Goal: Obtain resource: Download file/media

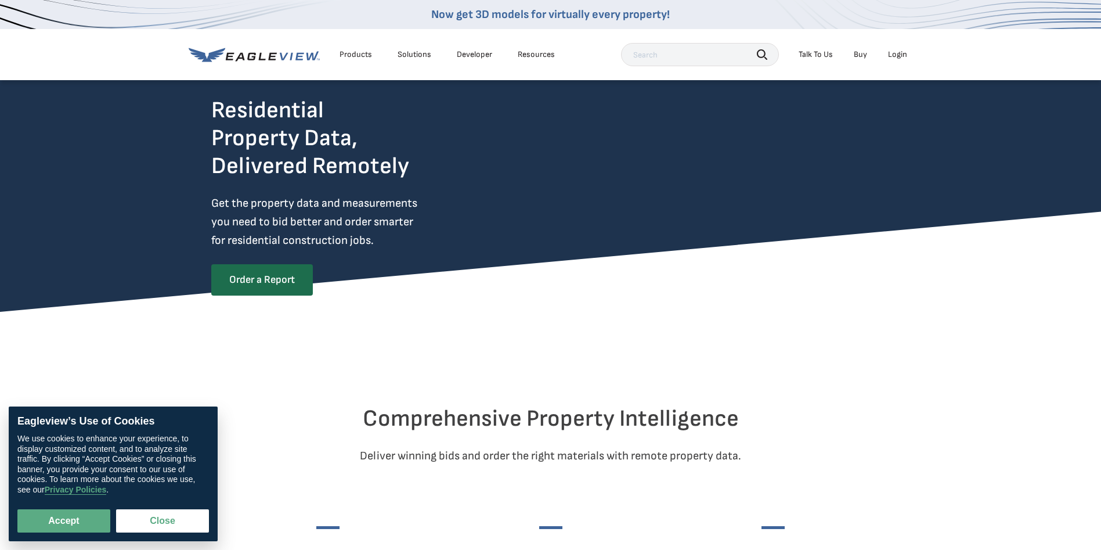
scroll to position [58, 0]
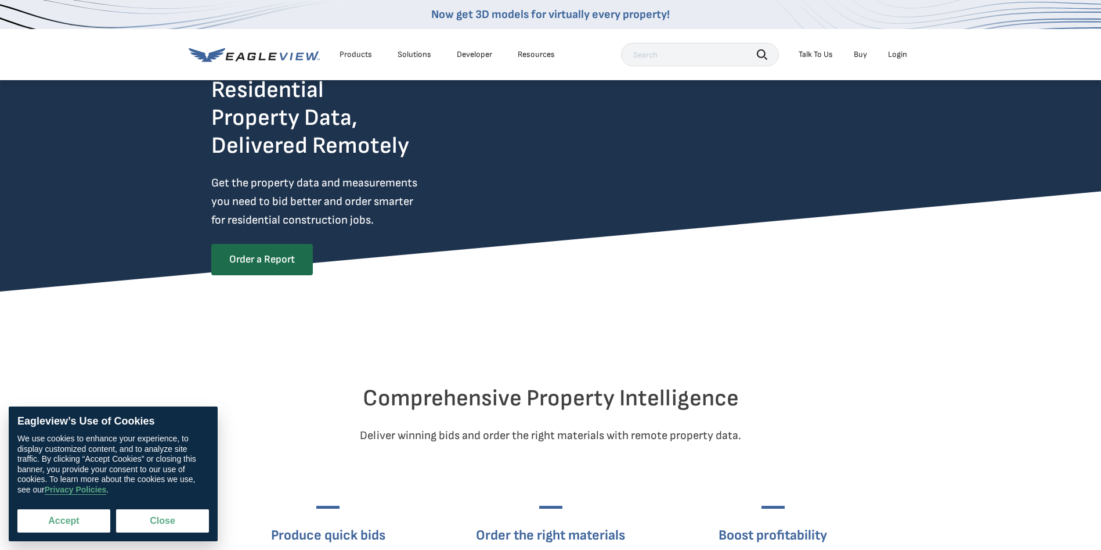
click at [55, 532] on button "Accept" at bounding box center [63, 520] width 93 height 23
checkbox input "true"
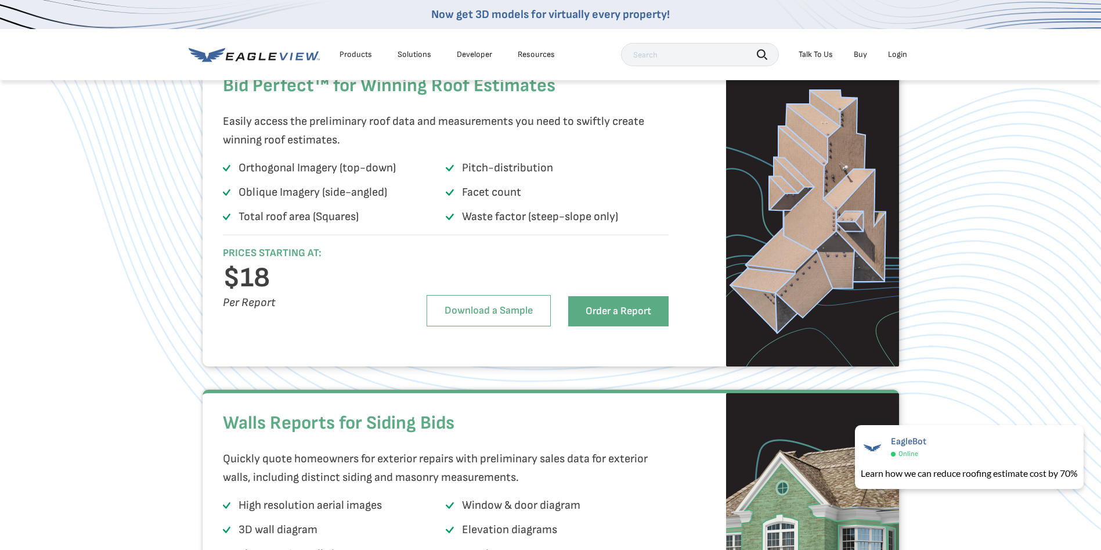
scroll to position [1103, 0]
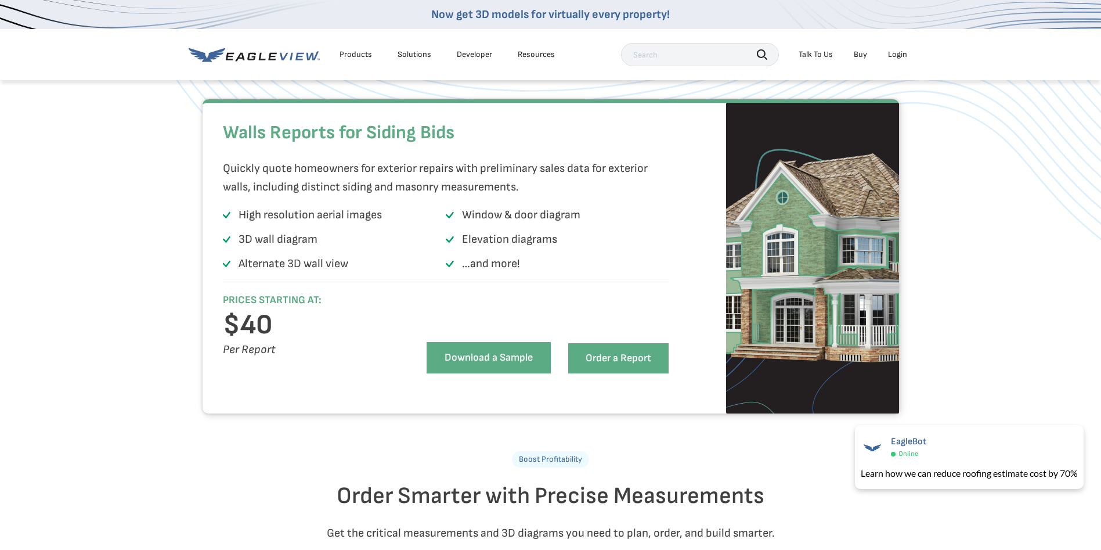
click at [501, 373] on link "Download a Sample" at bounding box center [489, 357] width 124 height 31
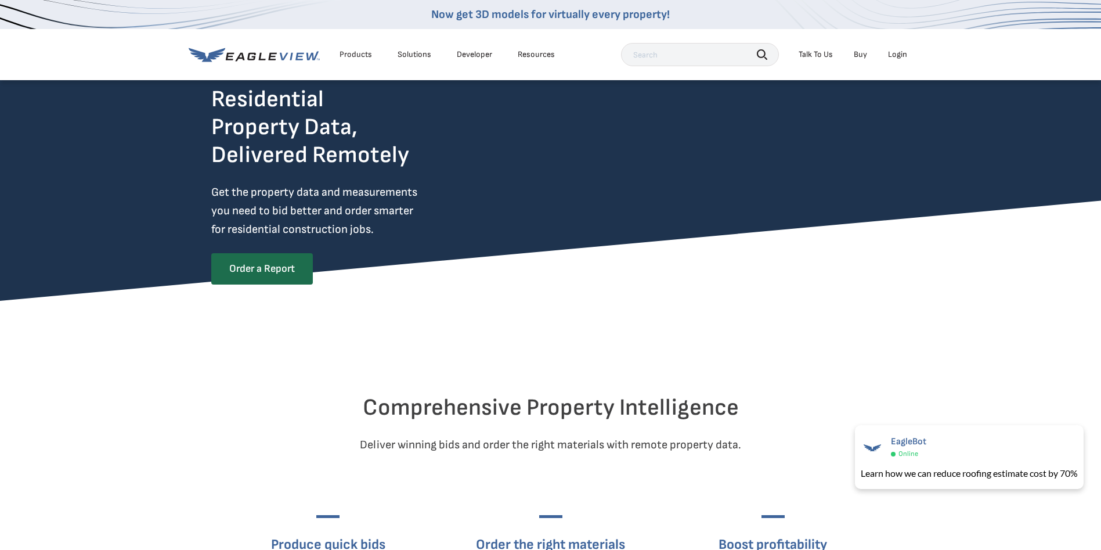
scroll to position [0, 0]
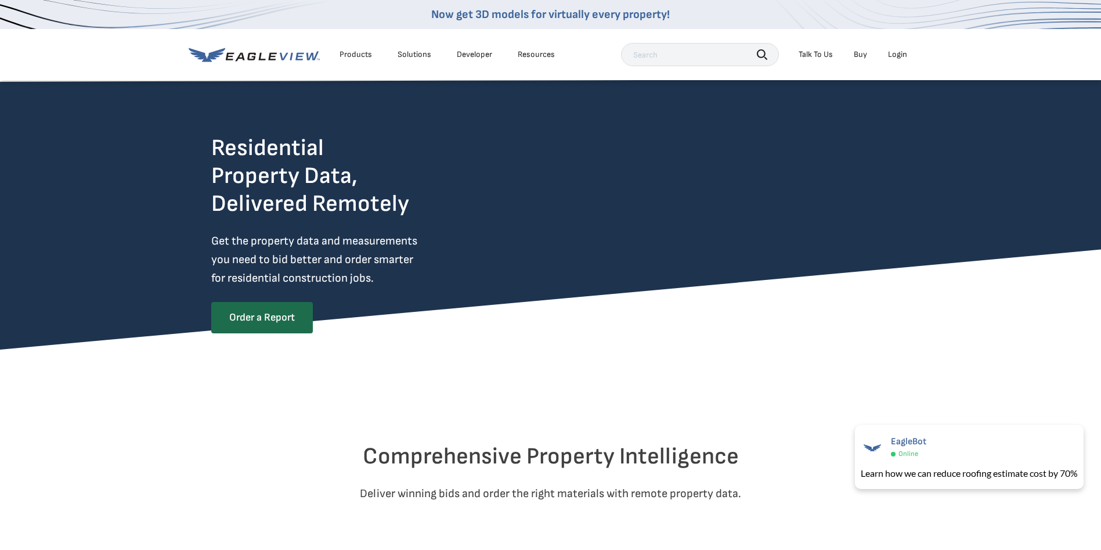
click at [304, 53] on icon at bounding box center [299, 56] width 9 height 8
